Goal: Information Seeking & Learning: Learn about a topic

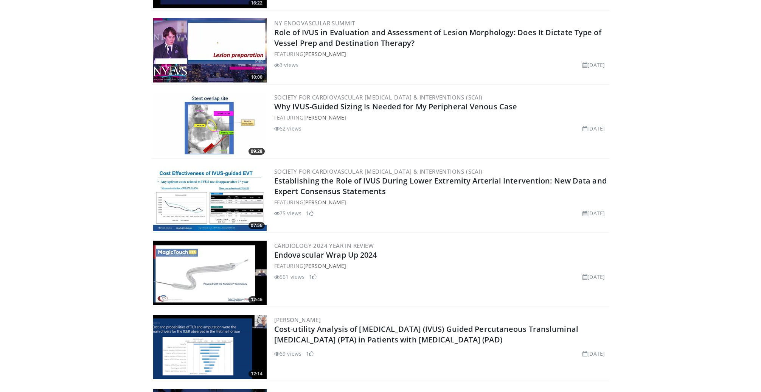
scroll to position [436, 0]
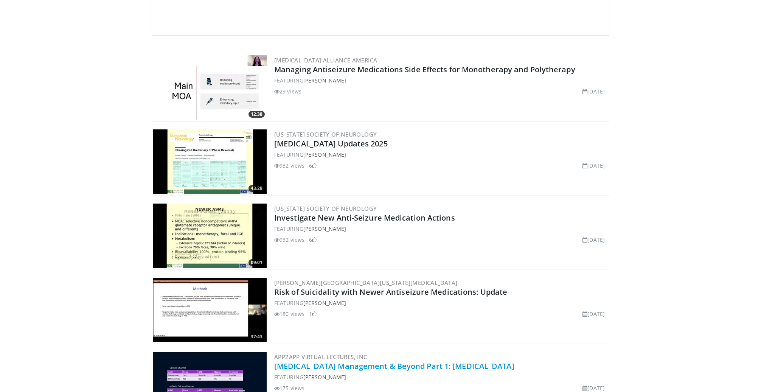
scroll to position [155, 0]
